Goal: Transaction & Acquisition: Purchase product/service

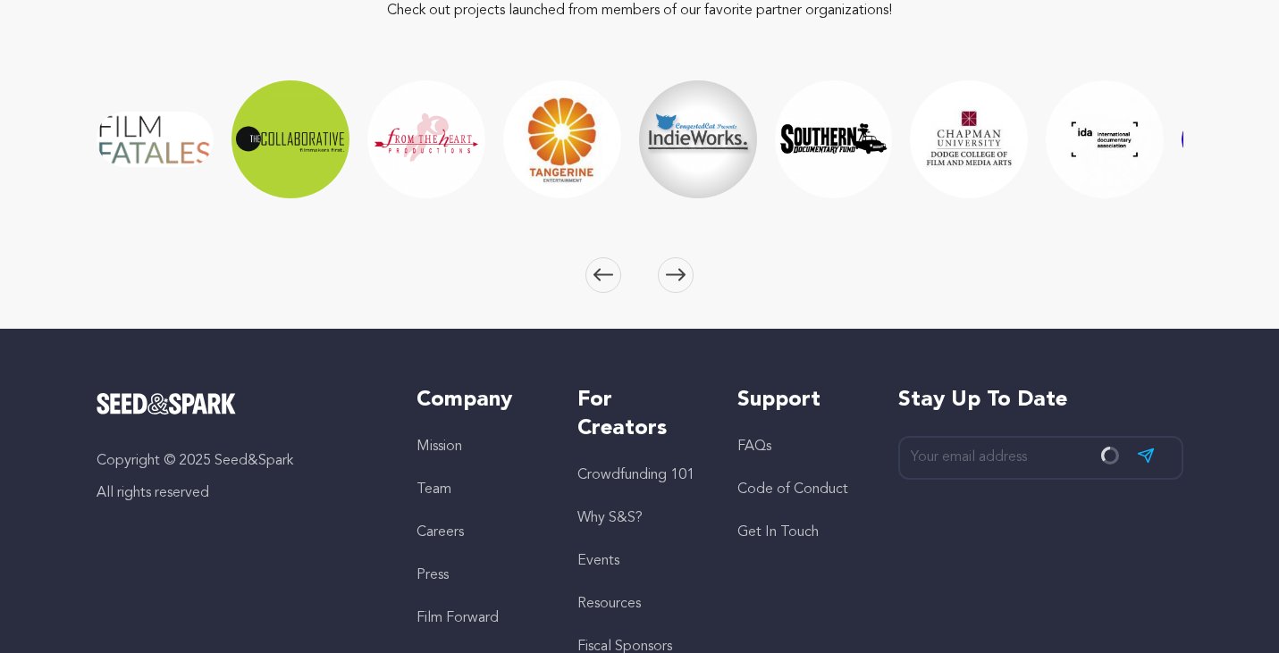
scroll to position [2736, 0]
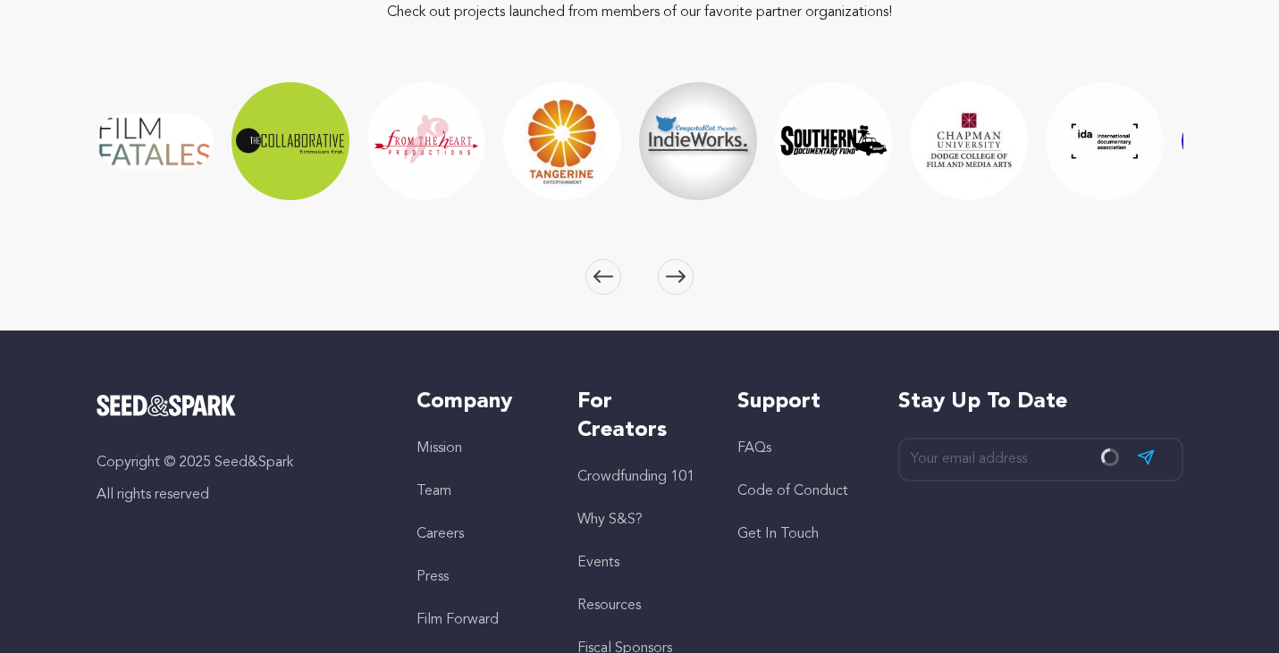
click at [553, 126] on img "Tangerine Entertainment" at bounding box center [562, 141] width 118 height 118
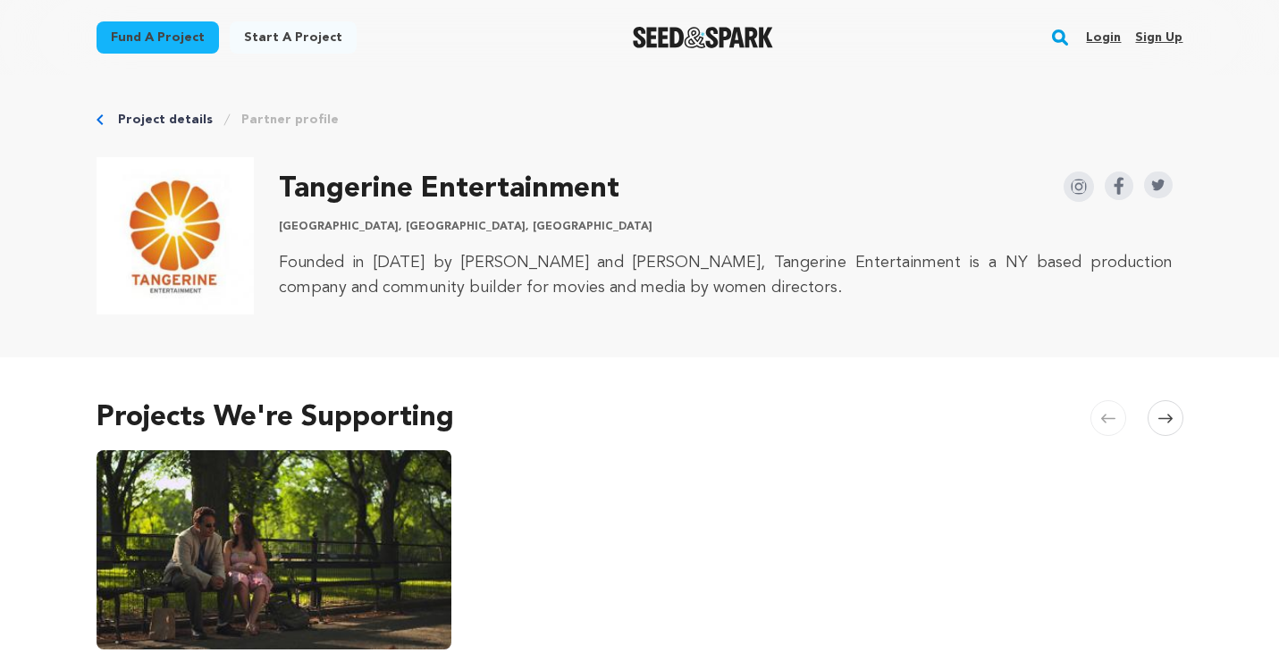
click at [1159, 427] on span at bounding box center [1166, 418] width 36 height 36
click at [1077, 185] on img at bounding box center [1079, 187] width 30 height 30
click at [99, 118] on icon "Breadcrumb" at bounding box center [100, 119] width 7 height 11
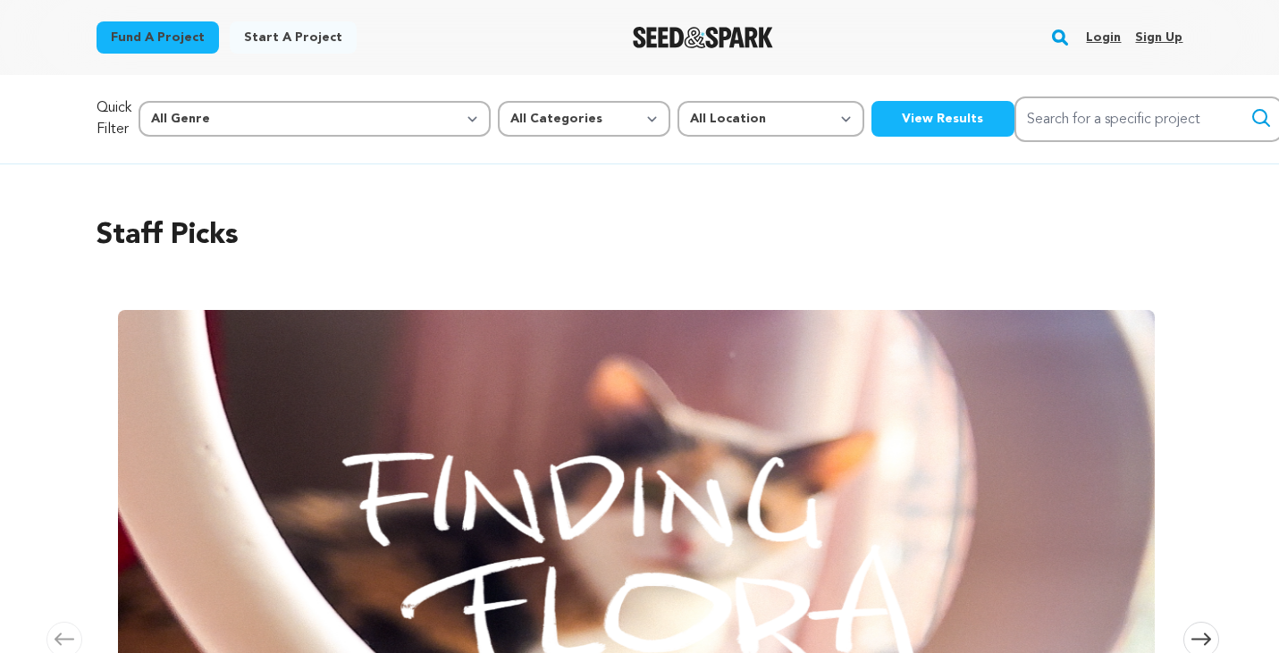
scroll to position [75, 0]
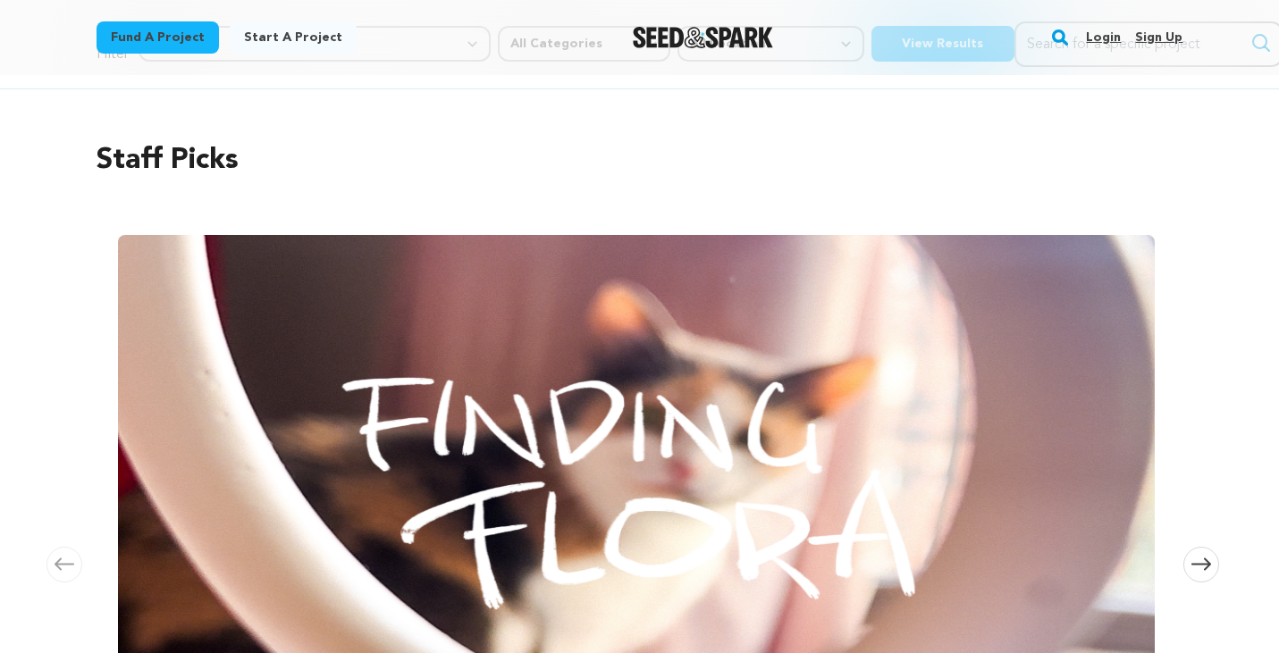
click at [1108, 38] on link "Login" at bounding box center [1103, 37] width 35 height 29
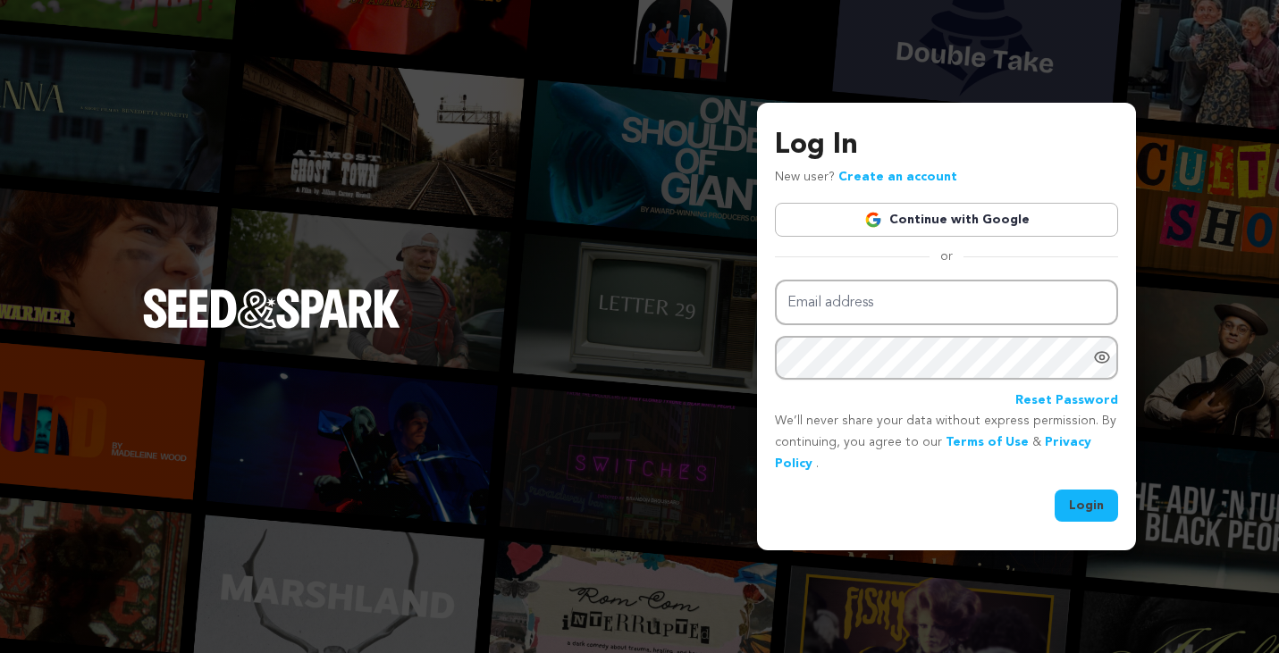
click at [905, 221] on link "Continue with Google" at bounding box center [946, 220] width 343 height 34
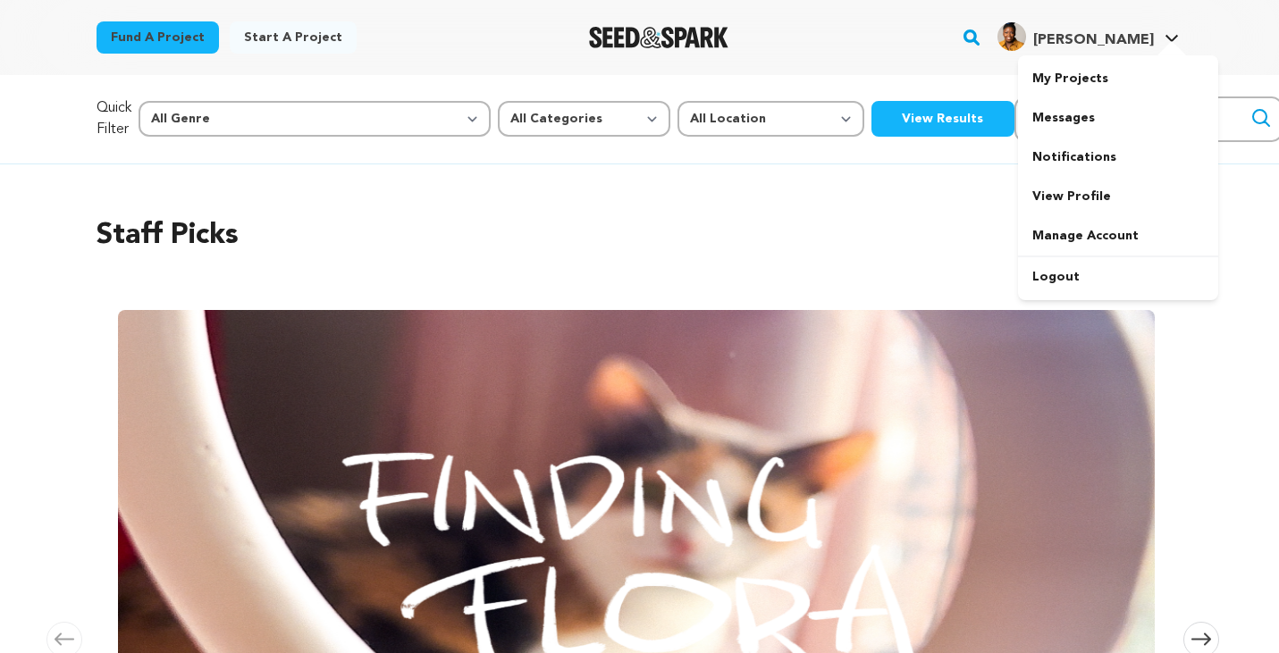
click at [1176, 41] on div at bounding box center [1172, 50] width 36 height 18
click at [1101, 75] on link "My Projects" at bounding box center [1118, 78] width 200 height 39
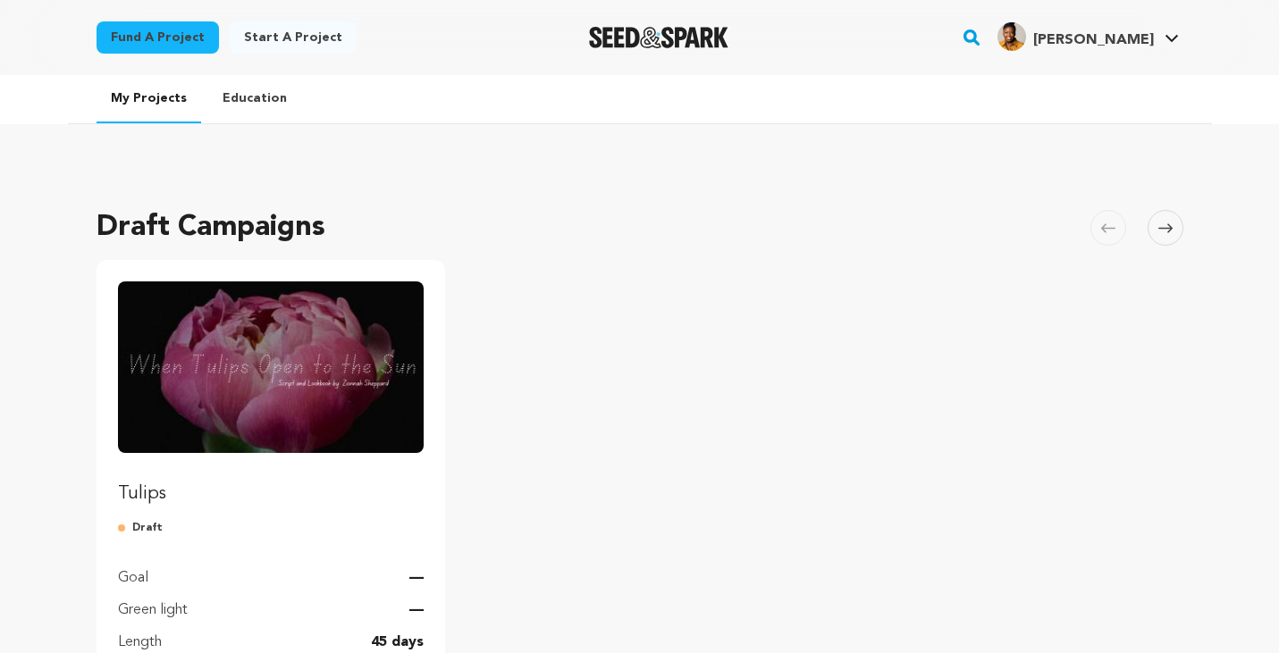
click at [232, 370] on img "Fund Tulips" at bounding box center [271, 368] width 307 height 172
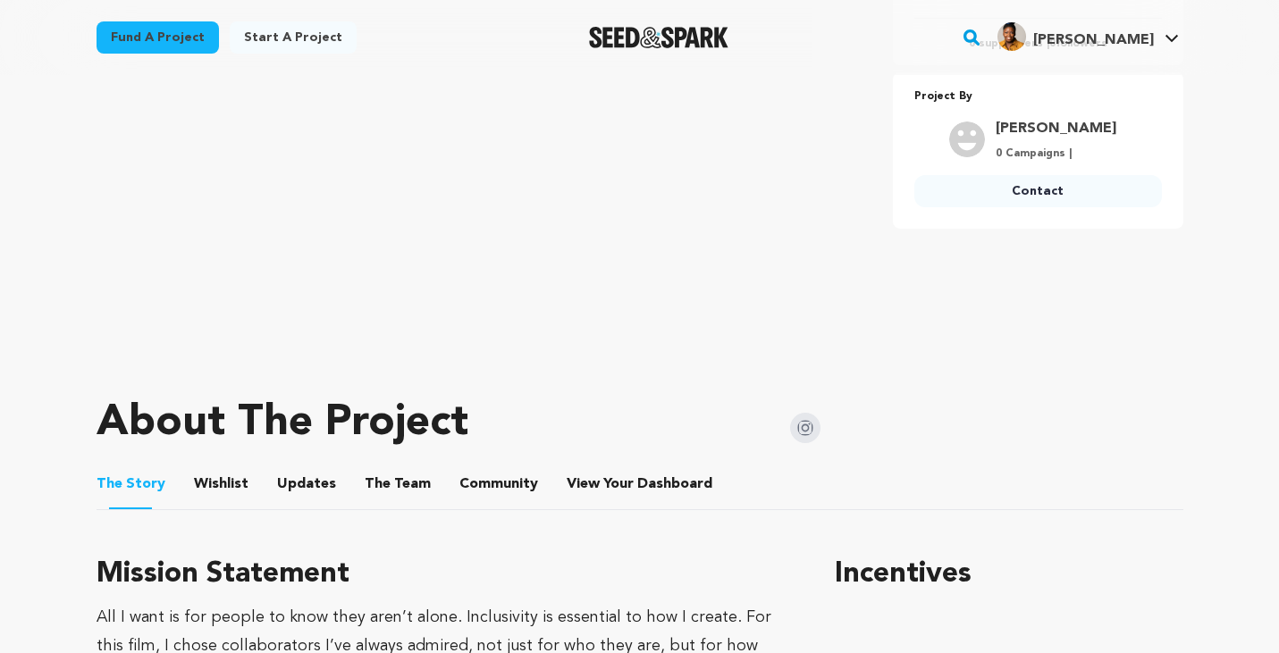
scroll to position [494, 0]
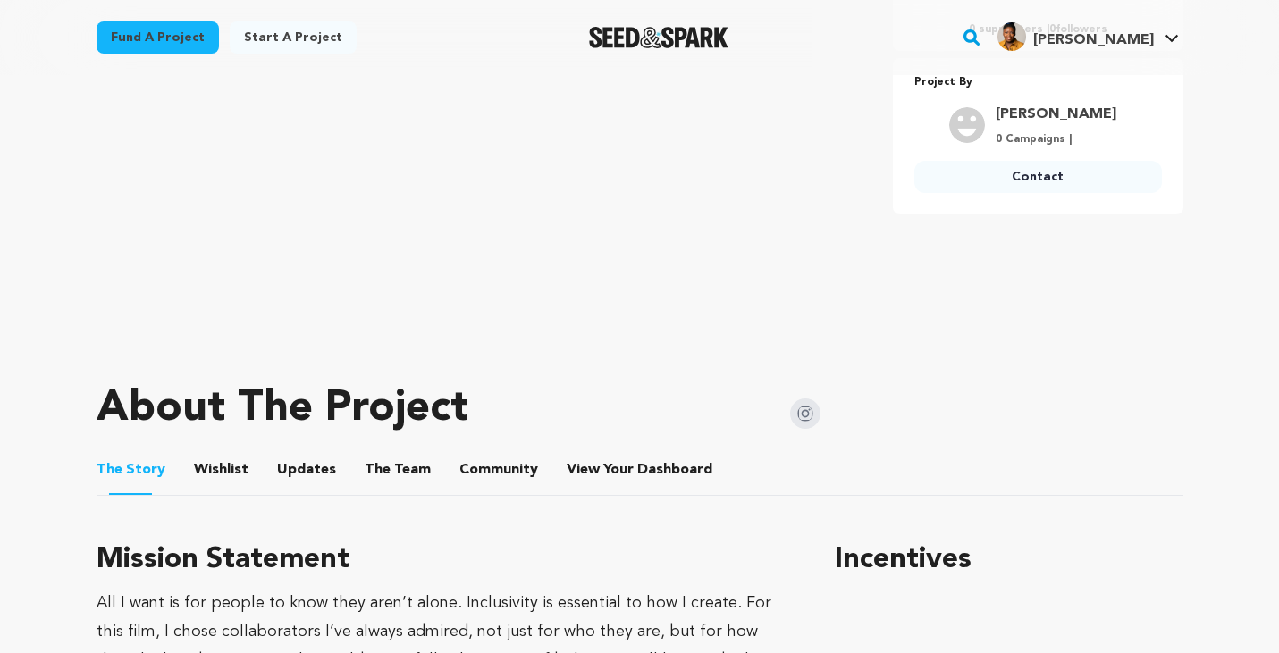
click at [396, 460] on button "The Team" at bounding box center [397, 473] width 43 height 43
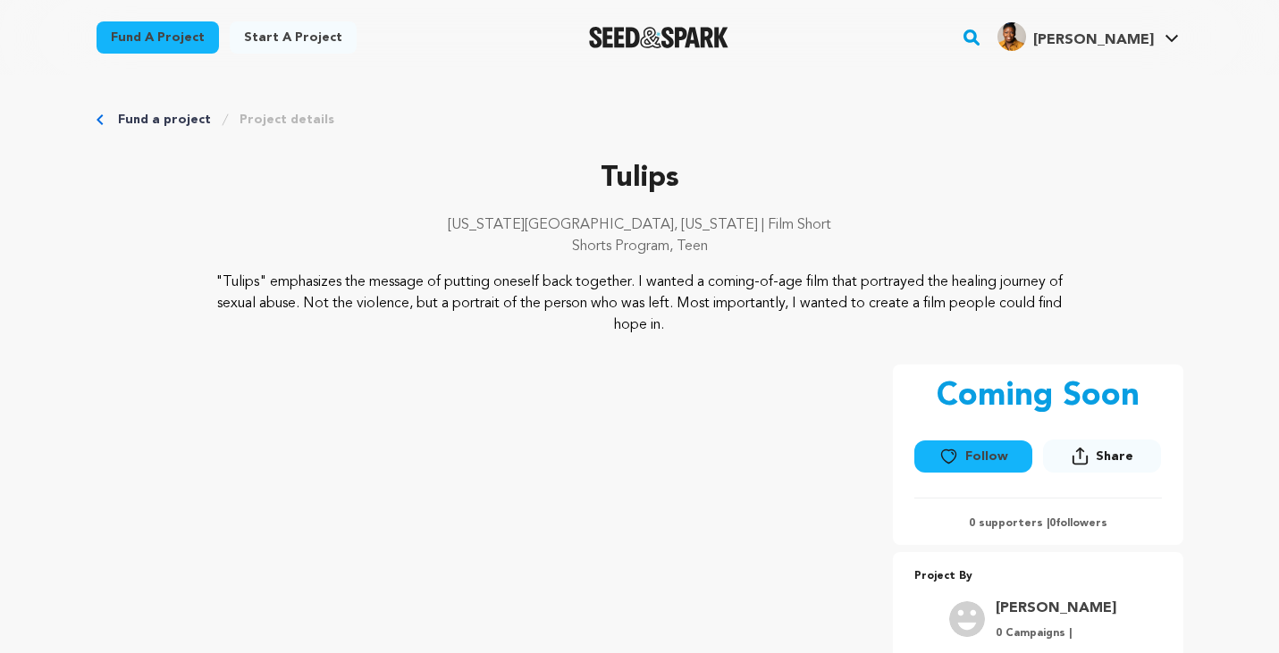
click at [156, 114] on link "Fund a project" at bounding box center [164, 120] width 93 height 18
